Goal: Book appointment/travel/reservation

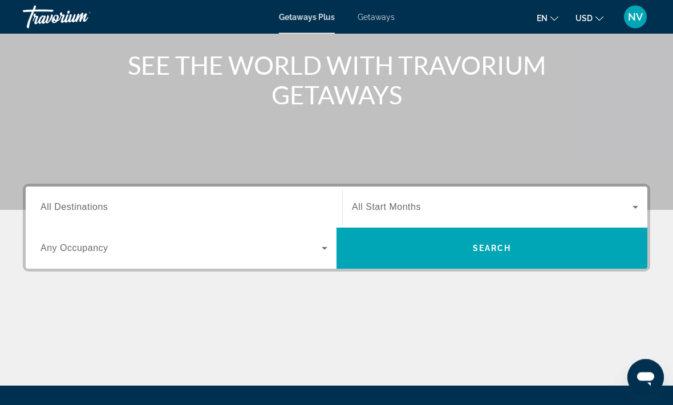
scroll to position [135, 0]
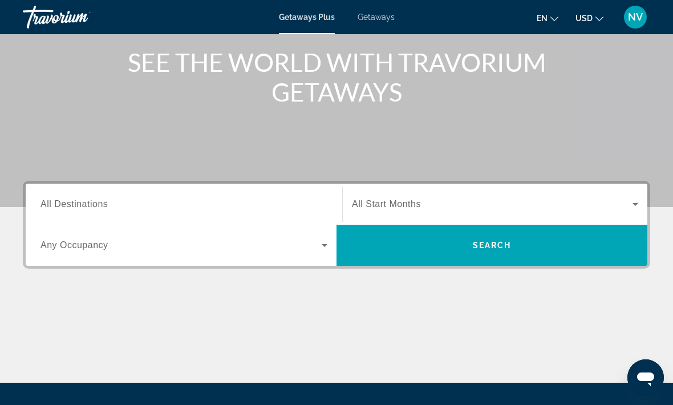
click at [93, 208] on span "All Destinations" at bounding box center [74, 204] width 67 height 10
click at [93, 208] on input "Destination All Destinations" at bounding box center [184, 205] width 287 height 14
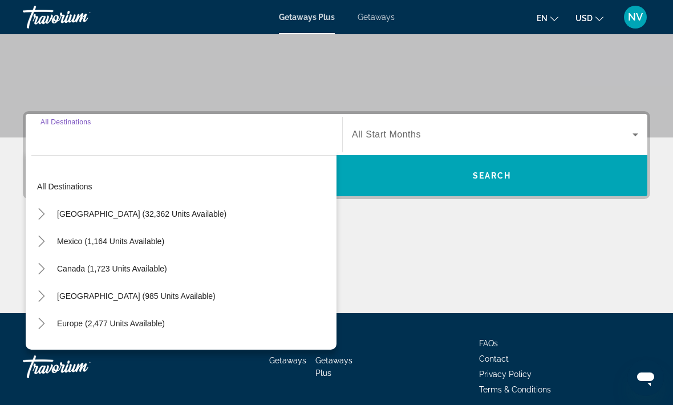
scroll to position [215, 0]
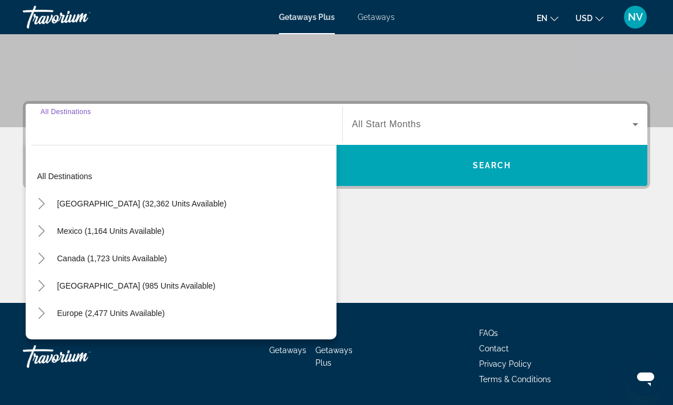
click at [129, 204] on span "[GEOGRAPHIC_DATA] (32,362 units available)" at bounding box center [141, 203] width 169 height 9
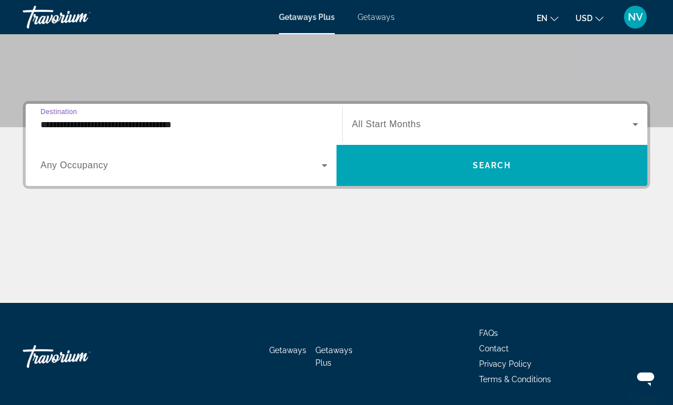
click at [103, 124] on input "**********" at bounding box center [184, 125] width 287 height 14
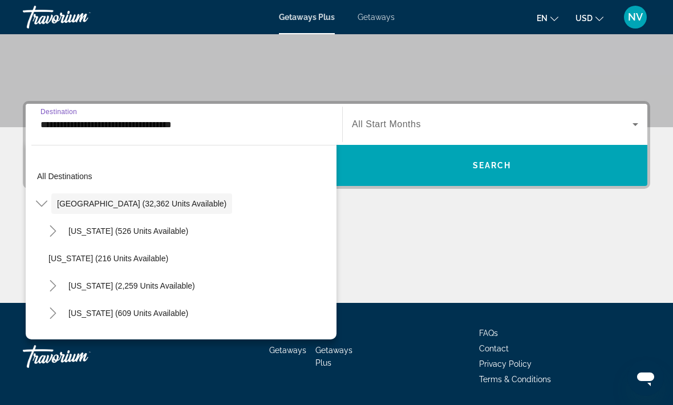
scroll to position [197, 0]
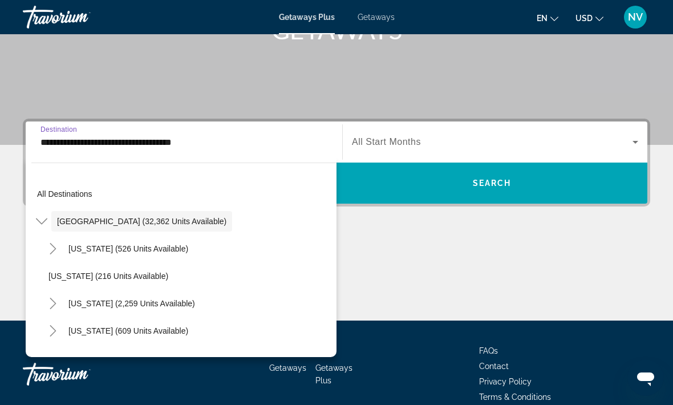
click at [147, 298] on span "Search widget" at bounding box center [132, 303] width 138 height 27
type input "**********"
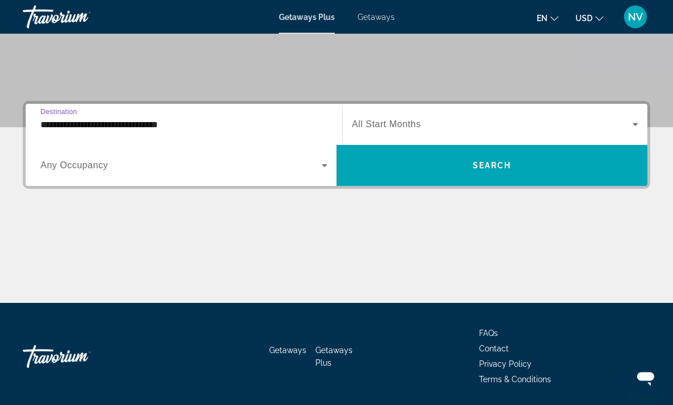
scroll to position [0, 0]
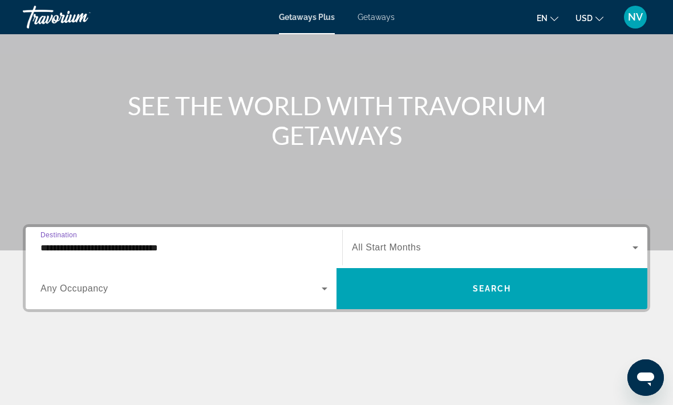
click at [520, 275] on span "Search widget" at bounding box center [492, 288] width 311 height 27
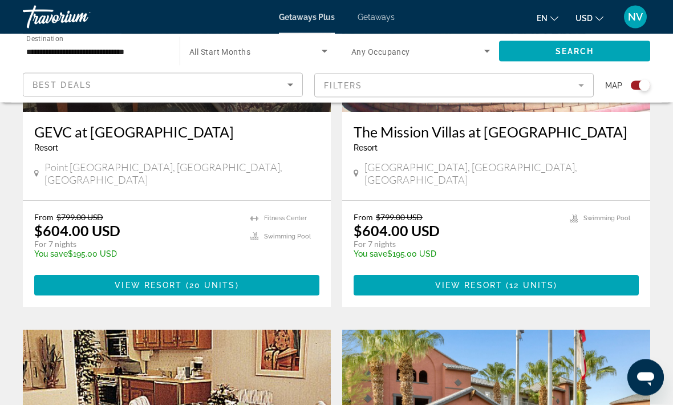
scroll to position [1782, 0]
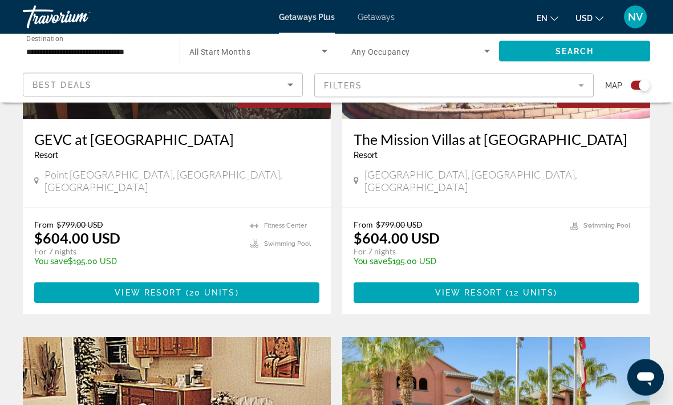
click at [377, 22] on span "Getaways" at bounding box center [376, 17] width 37 height 9
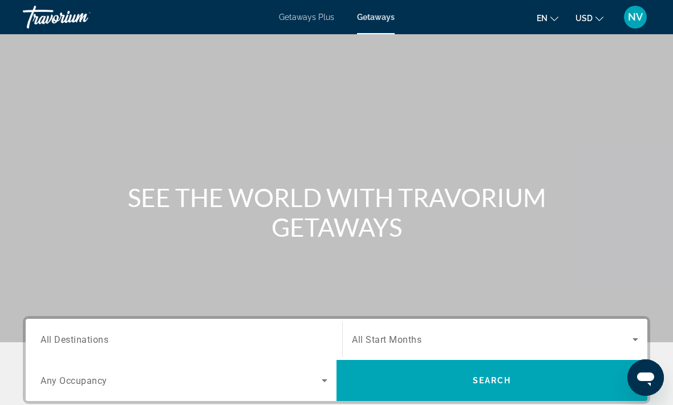
click at [67, 333] on input "Destination All Destinations" at bounding box center [184, 340] width 287 height 14
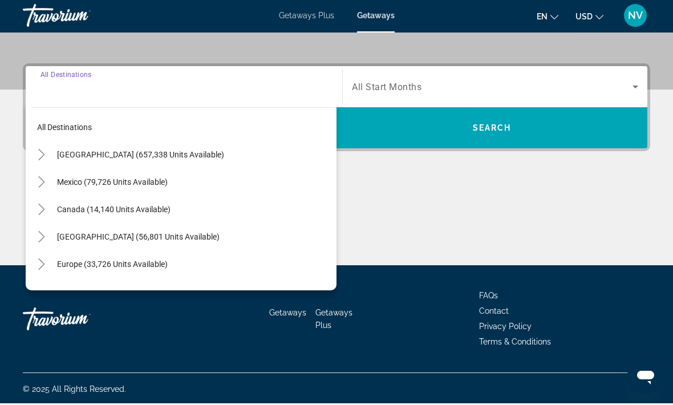
scroll to position [253, 0]
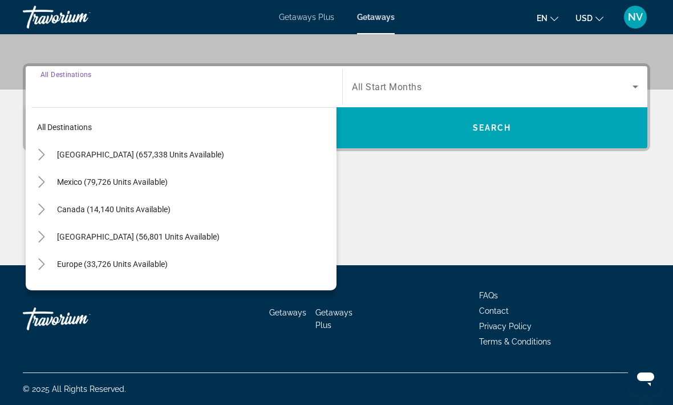
click at [75, 152] on span "[GEOGRAPHIC_DATA] (657,338 units available)" at bounding box center [140, 154] width 167 height 9
type input "**********"
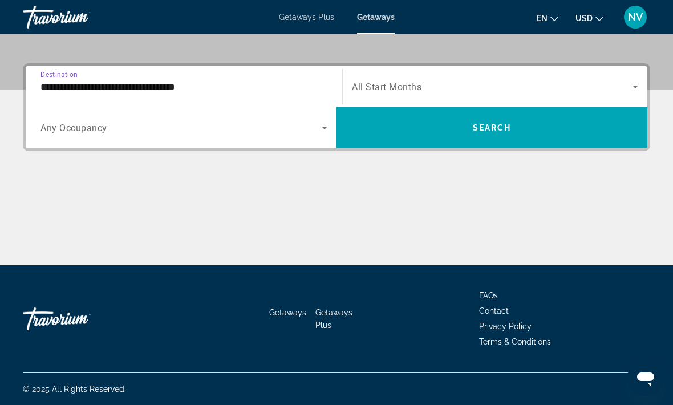
click at [62, 83] on input "**********" at bounding box center [184, 87] width 287 height 14
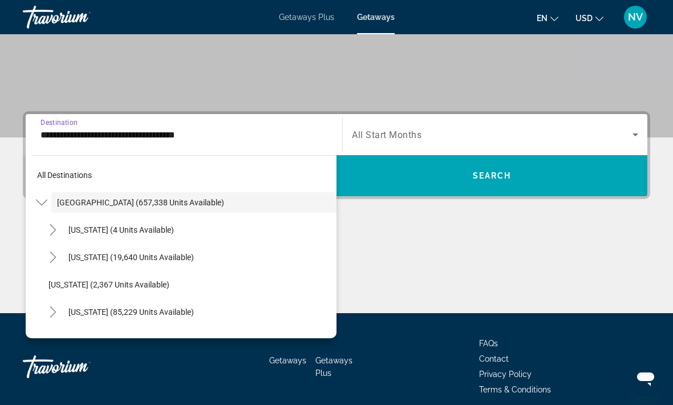
scroll to position [2, 0]
click at [378, 170] on span "Search widget" at bounding box center [492, 175] width 311 height 27
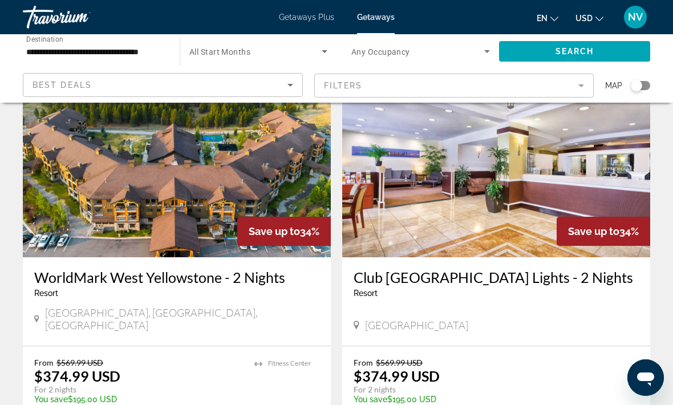
scroll to position [492, 0]
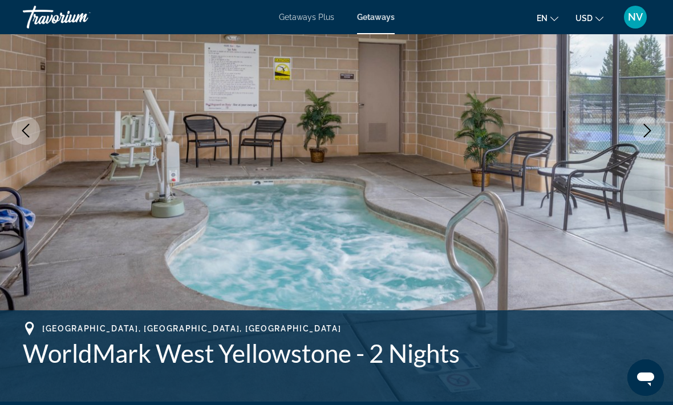
scroll to position [174, 0]
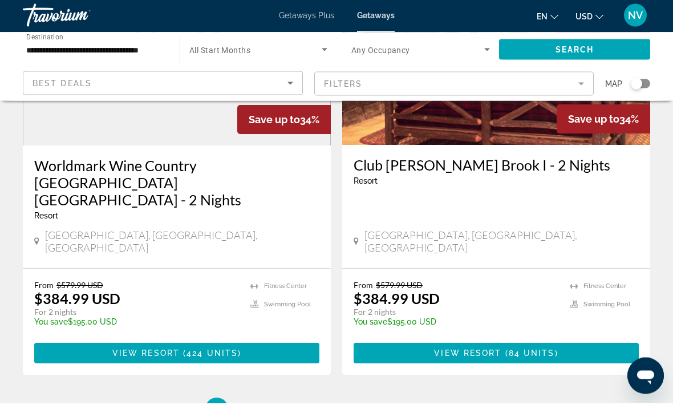
scroll to position [2231, 0]
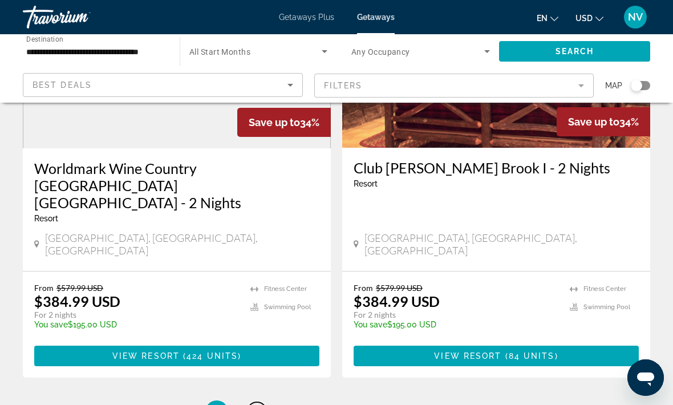
click at [264, 402] on link "page 2" at bounding box center [257, 412] width 20 height 20
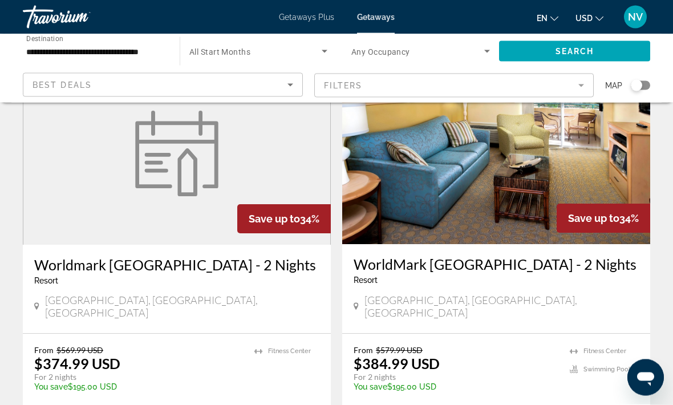
scroll to position [2100, 0]
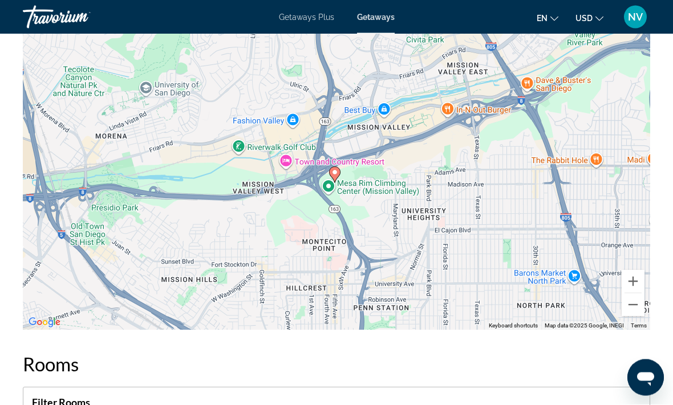
scroll to position [2092, 0]
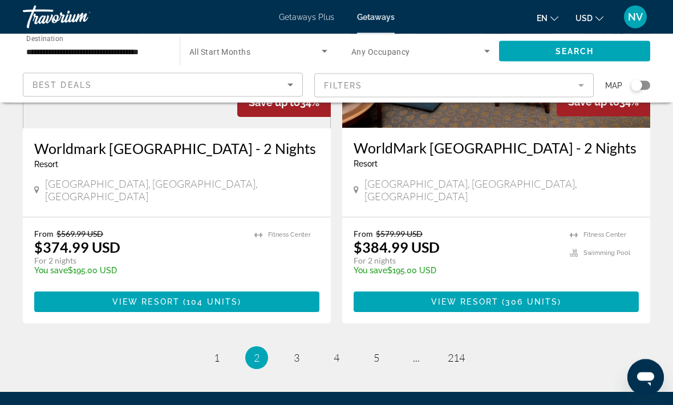
scroll to position [2265, 0]
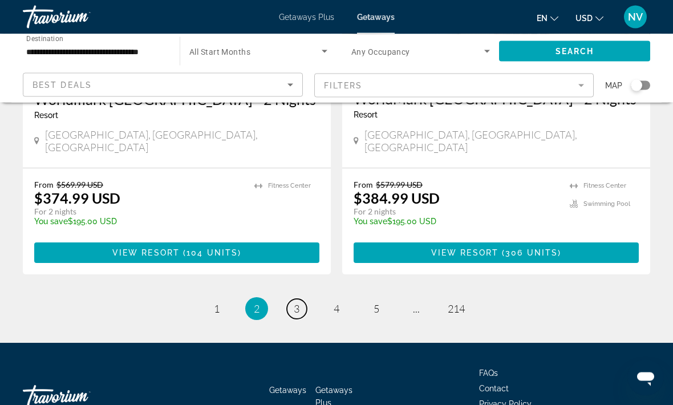
click at [301, 299] on link "page 3" at bounding box center [297, 309] width 20 height 20
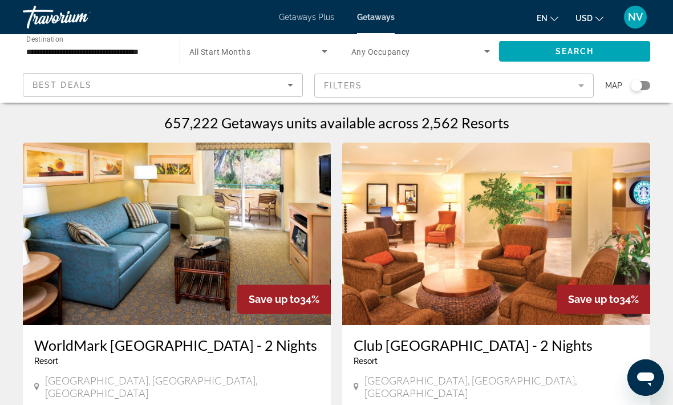
click at [128, 52] on input "**********" at bounding box center [95, 52] width 139 height 14
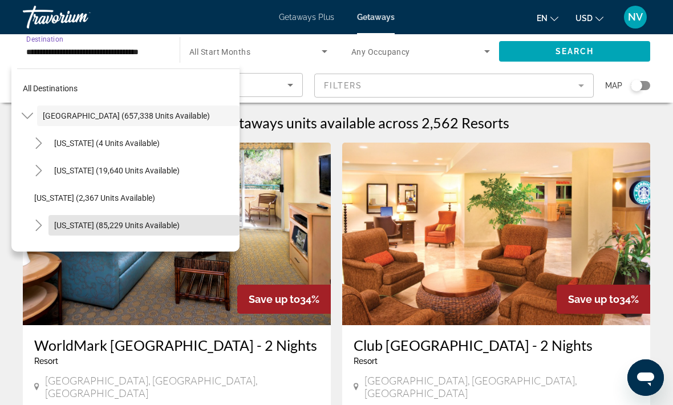
click at [79, 221] on span "[US_STATE] (85,229 units available)" at bounding box center [117, 225] width 126 height 9
type input "**********"
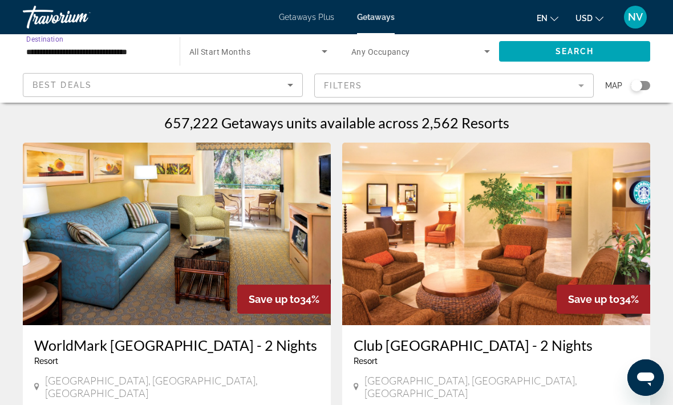
click at [326, 58] on icon "Search widget" at bounding box center [325, 51] width 14 height 14
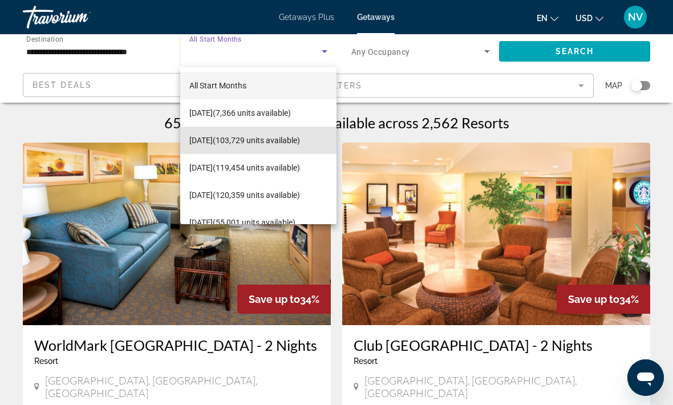
click at [297, 143] on span "[DATE] (103,729 units available)" at bounding box center [244, 140] width 111 height 14
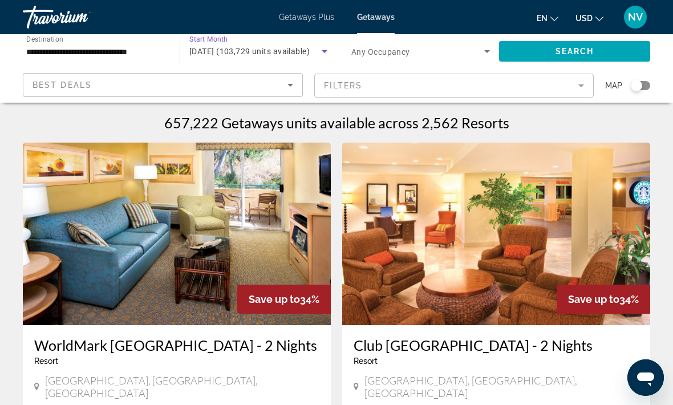
click at [596, 54] on span "Search widget" at bounding box center [574, 51] width 151 height 27
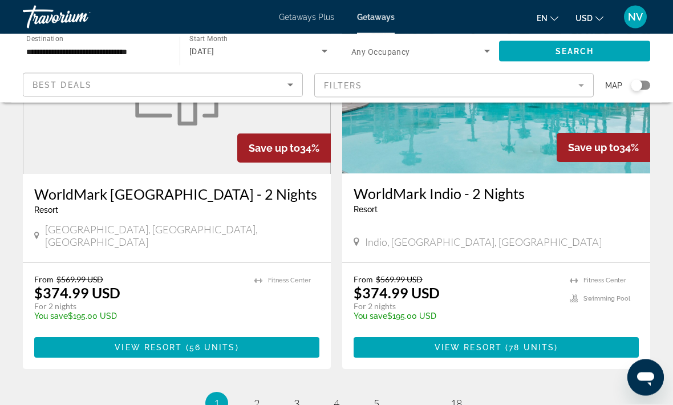
scroll to position [2208, 0]
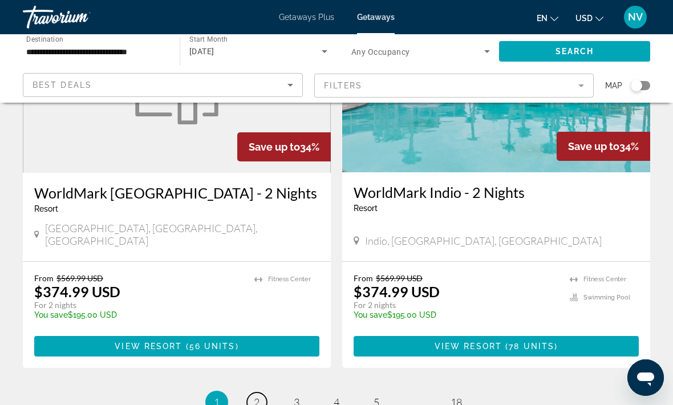
click at [261, 392] on link "page 2" at bounding box center [257, 402] width 20 height 20
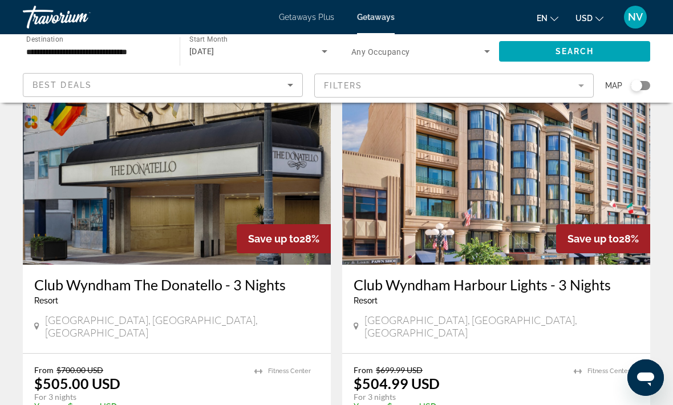
scroll to position [894, 0]
